Goal: Information Seeking & Learning: Learn about a topic

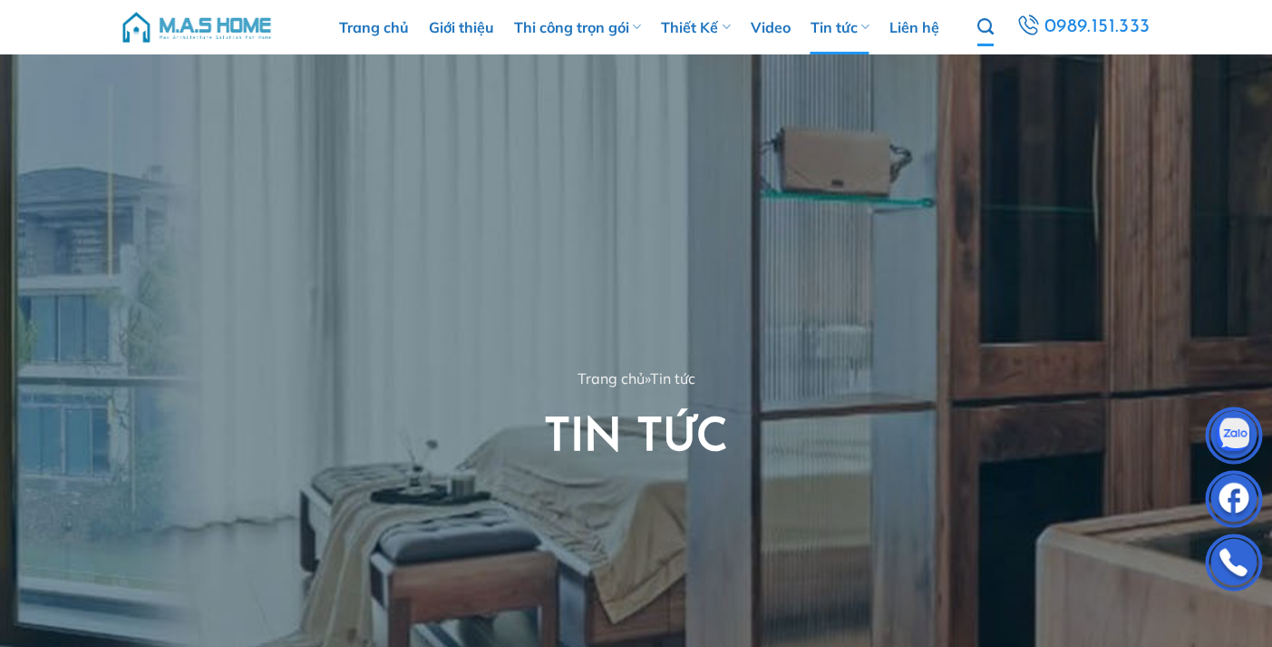
click at [985, 38] on link "Tìm kiếm" at bounding box center [986, 27] width 16 height 38
click at [985, 40] on link "Tìm kiếm" at bounding box center [986, 27] width 16 height 38
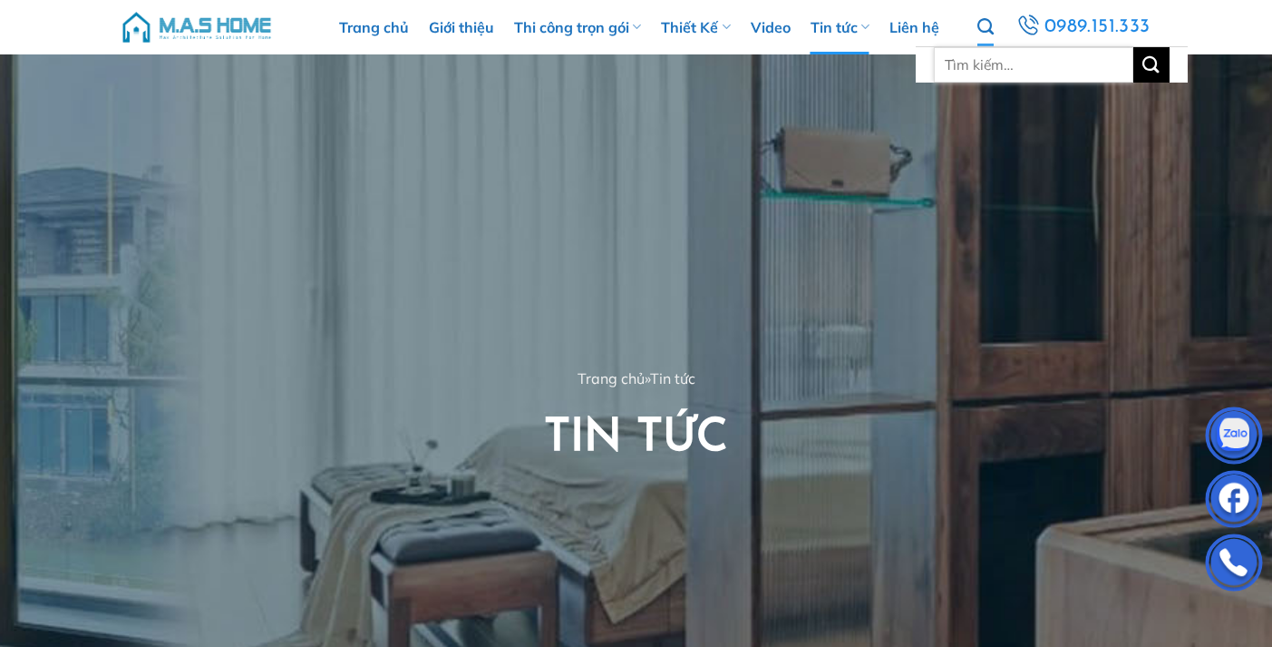
click at [993, 77] on input "Tìm kiếm:" at bounding box center [1034, 64] width 200 height 35
type input "mái nhật"
click at [1134, 47] on button "Gửi" at bounding box center [1152, 64] width 36 height 35
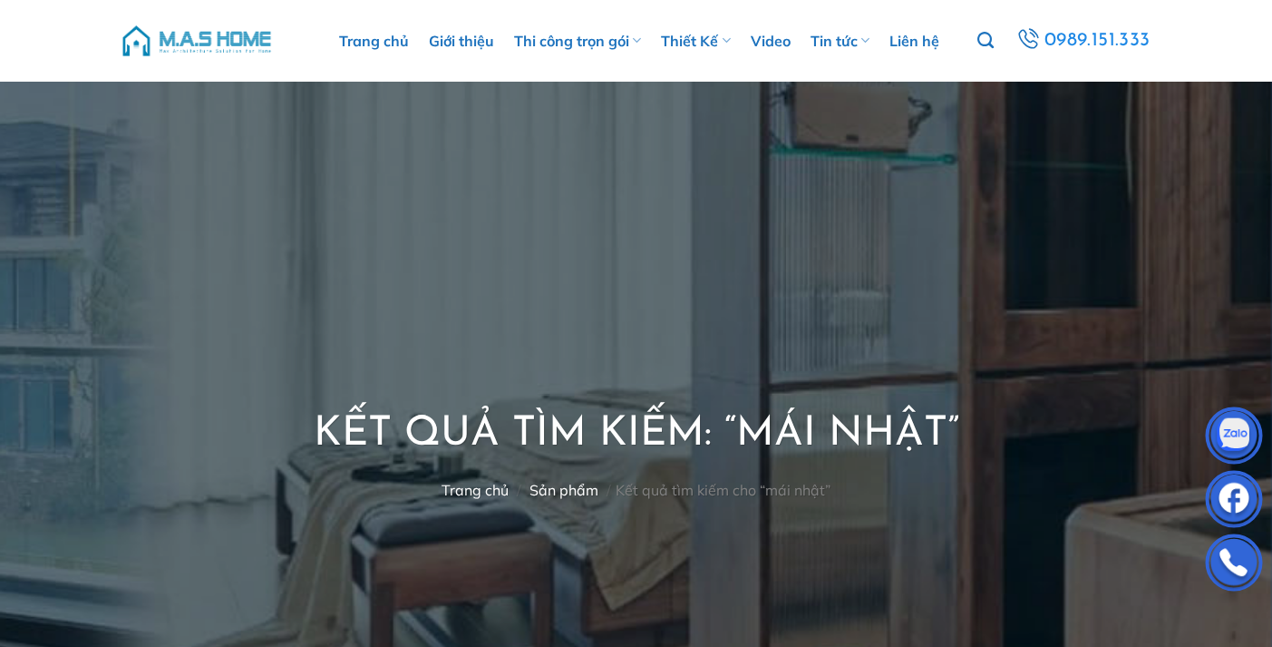
click at [585, 194] on div at bounding box center [636, 428] width 1272 height 856
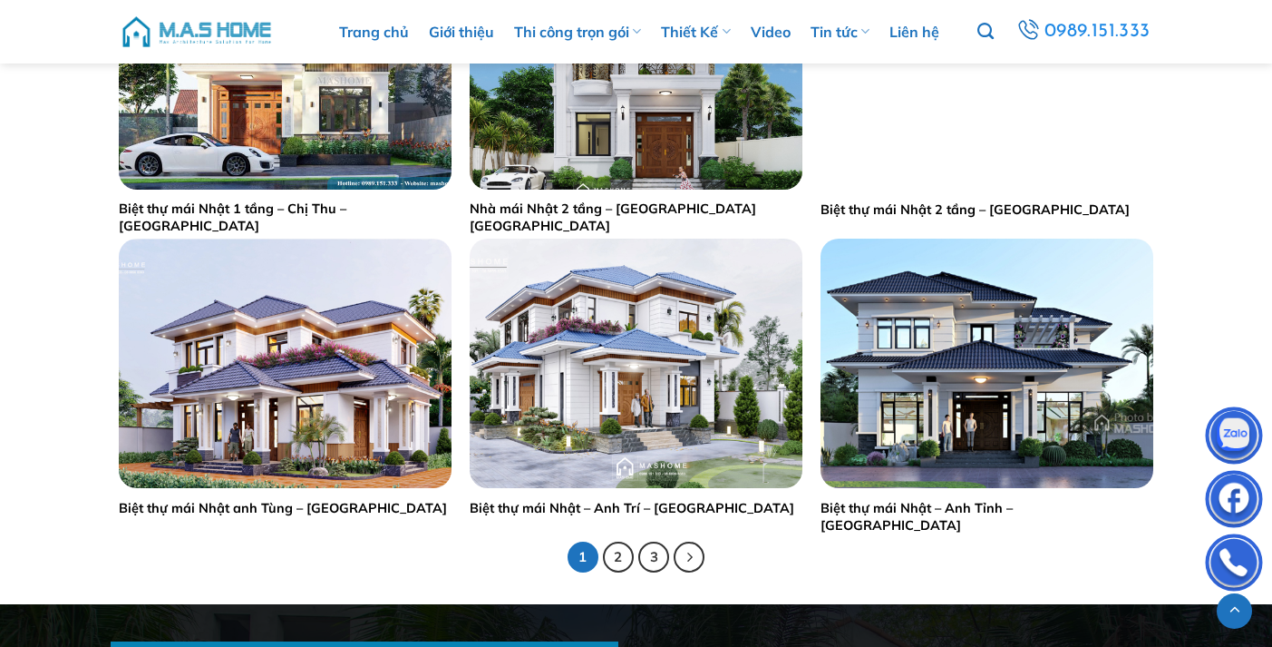
scroll to position [3481, 0]
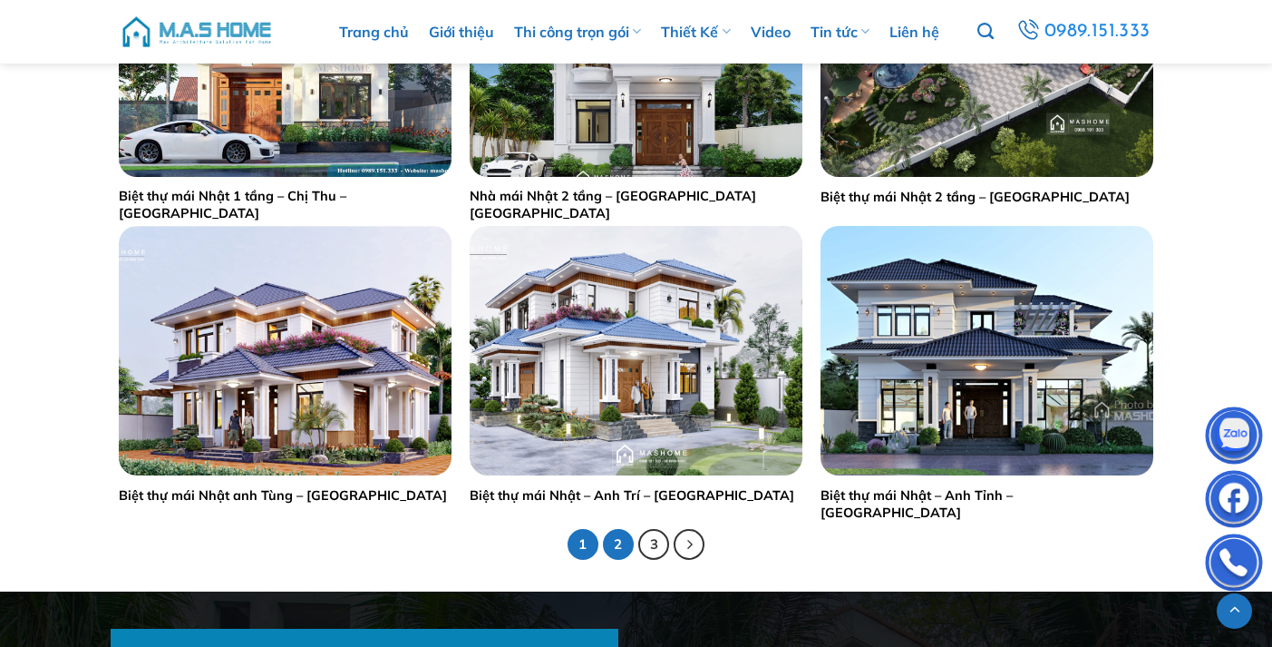
click at [619, 539] on link "2" at bounding box center [618, 544] width 31 height 31
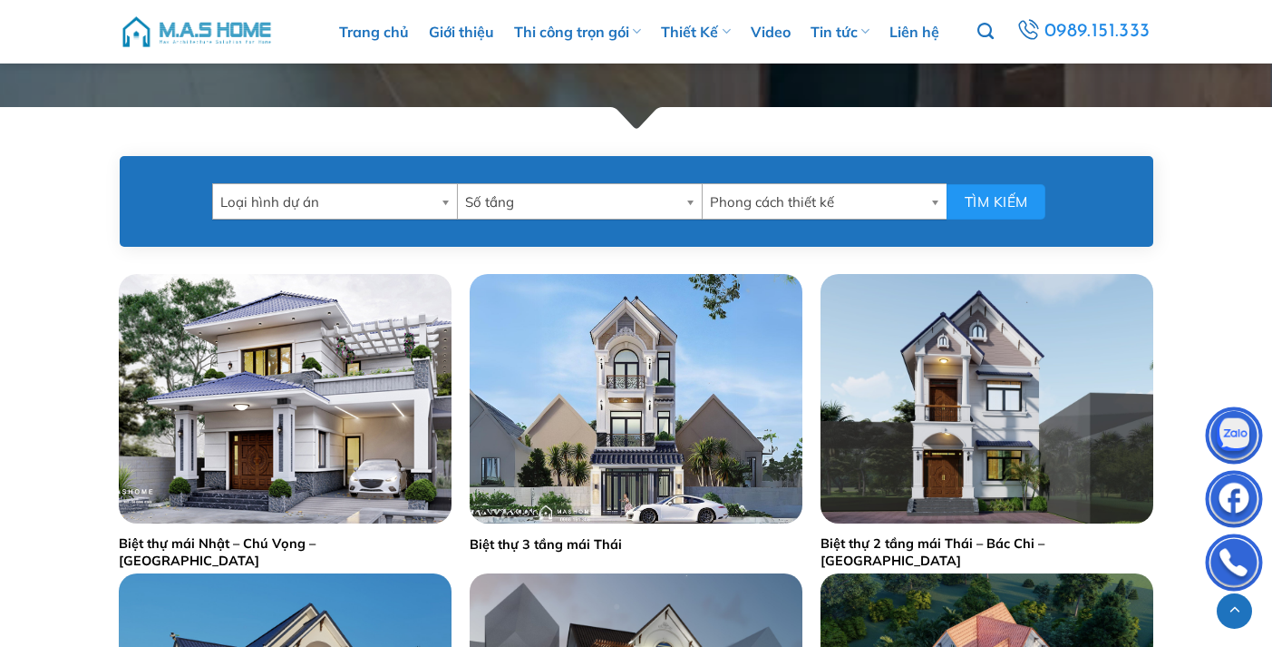
scroll to position [724, 0]
